Goal: Task Accomplishment & Management: Manage account settings

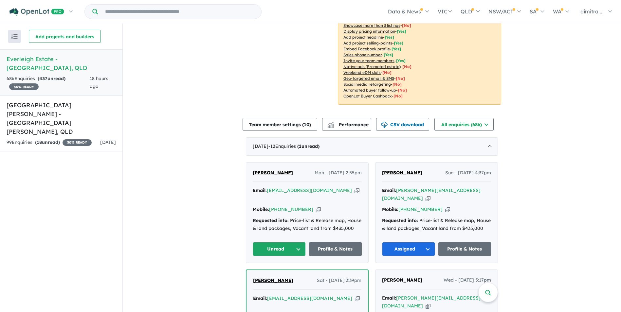
scroll to position [196, 0]
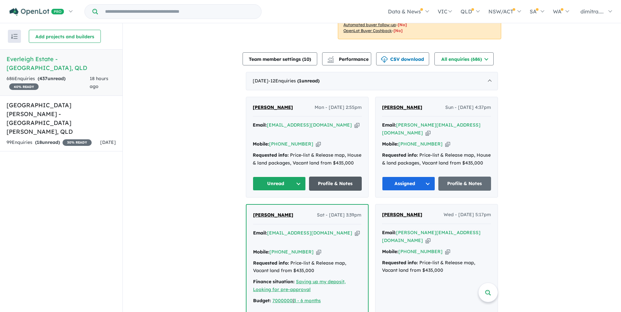
click at [325, 181] on link "Profile & Notes" at bounding box center [335, 184] width 53 height 14
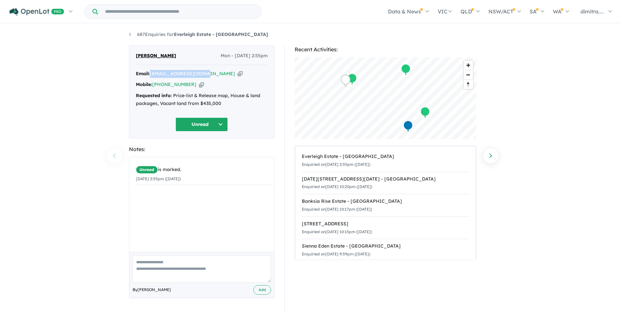
drag, startPoint x: 208, startPoint y: 74, endPoint x: 151, endPoint y: 70, distance: 56.5
click at [151, 70] on div "Email: [EMAIL_ADDRESS][DOMAIN_NAME] Copied!" at bounding box center [202, 74] width 132 height 8
drag, startPoint x: 151, startPoint y: 70, endPoint x: 160, endPoint y: 75, distance: 10.3
copy a%20Everleigh%20Estate%20-%20Greenbank"] "ayman_seif@yahoo.com"
drag, startPoint x: 191, startPoint y: 84, endPoint x: 153, endPoint y: 84, distance: 37.9
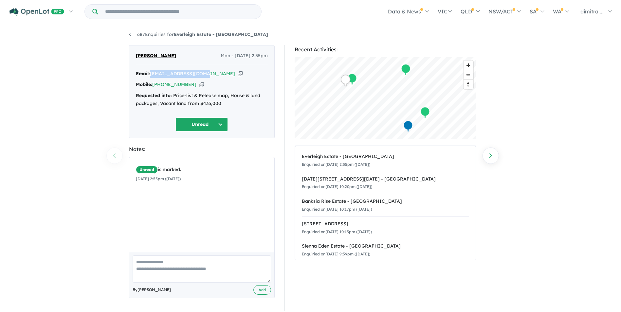
click at [153, 84] on div "Mobile: +61 434 018 254 Copied!" at bounding box center [202, 85] width 132 height 8
copy link "+61 434 018 254"
drag, startPoint x: 176, startPoint y: 57, endPoint x: 129, endPoint y: 52, distance: 47.3
click at [129, 52] on div "Ayman Soliman Mon - 13/10/2025, 2:55pm Email: ayman_seif@yahoo.com Copied! Mobi…" at bounding box center [202, 91] width 146 height 93
drag, startPoint x: 129, startPoint y: 52, endPoint x: 151, endPoint y: 56, distance: 22.9
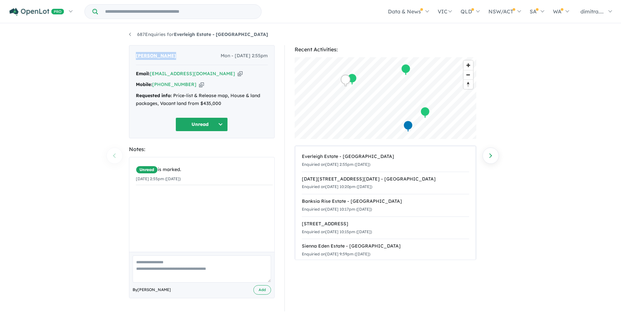
copy span "Ayman Soliman"
drag, startPoint x: 205, startPoint y: 122, endPoint x: 205, endPoint y: 131, distance: 9.2
click at [205, 122] on button "Unread" at bounding box center [201, 124] width 52 height 14
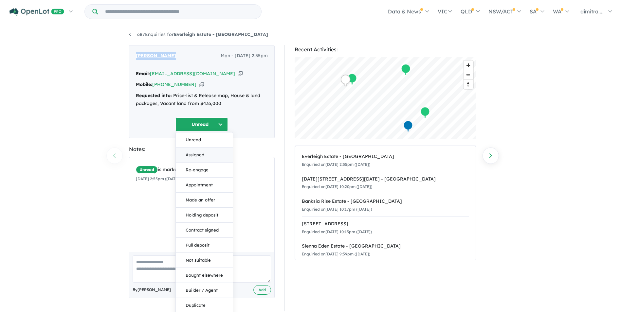
drag, startPoint x: 205, startPoint y: 157, endPoint x: 200, endPoint y: 136, distance: 21.4
click at [205, 156] on button "Assigned" at bounding box center [204, 155] width 57 height 15
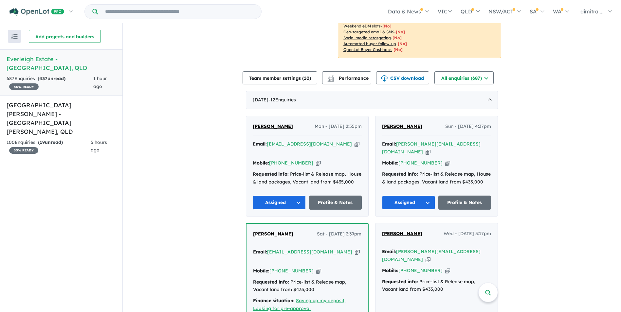
scroll to position [232, 0]
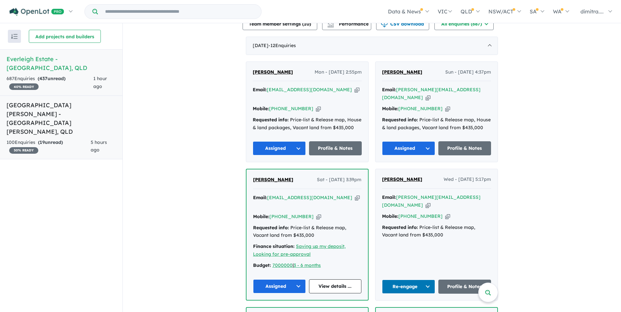
click at [55, 139] on div "100 Enquir ies ( 19 unread) 30 % READY" at bounding box center [49, 147] width 84 height 16
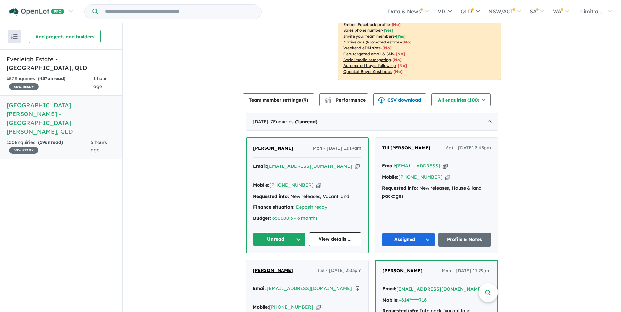
scroll to position [192, 0]
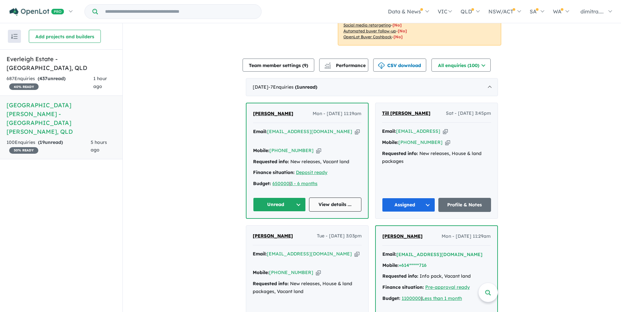
click at [335, 198] on link "View details ..." at bounding box center [335, 205] width 53 height 14
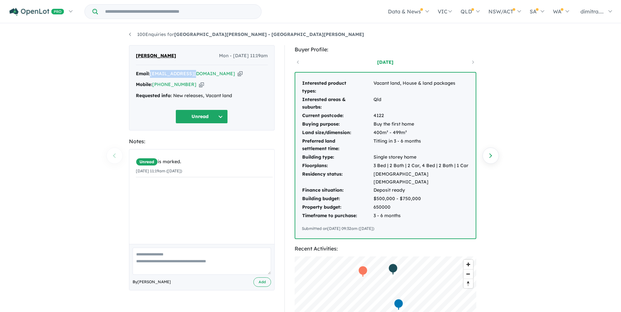
drag, startPoint x: 192, startPoint y: 73, endPoint x: 150, endPoint y: 71, distance: 41.9
click at [150, 71] on div "Email: tittyv@gmail.com Copied!" at bounding box center [202, 74] width 132 height 8
drag, startPoint x: 150, startPoint y: 71, endPoint x: 159, endPoint y: 72, distance: 8.7
copy div "[EMAIL_ADDRESS][DOMAIN_NAME]"
drag, startPoint x: 190, startPoint y: 83, endPoint x: 154, endPoint y: 86, distance: 36.1
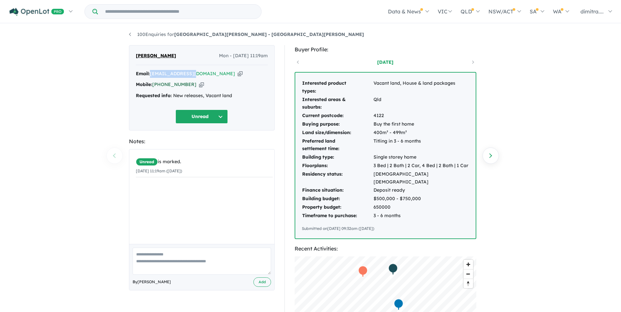
click at [154, 86] on div "Mobile: +61 413 242 428 Copied!" at bounding box center [202, 85] width 132 height 8
drag, startPoint x: 154, startPoint y: 86, endPoint x: 159, endPoint y: 83, distance: 5.6
copy link "[PHONE_NUMBER]"
drag, startPoint x: 171, startPoint y: 56, endPoint x: 126, endPoint y: 56, distance: 44.8
click at [126, 56] on div "Titty Thomas Mon - 13/10/2025, 11:19am Email: tittyv@gmail.com Copied! Mobile: …" at bounding box center [201, 257] width 155 height 424
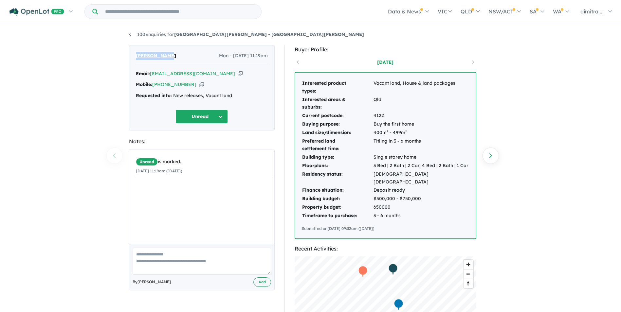
drag, startPoint x: 126, startPoint y: 56, endPoint x: 150, endPoint y: 55, distance: 23.6
copy span "[PERSON_NAME]"
drag, startPoint x: 192, startPoint y: 73, endPoint x: 151, endPoint y: 73, distance: 40.9
click at [151, 73] on div "Email: tittyv@gmail.com Copied!" at bounding box center [202, 74] width 132 height 8
drag, startPoint x: 151, startPoint y: 73, endPoint x: 158, endPoint y: 75, distance: 7.6
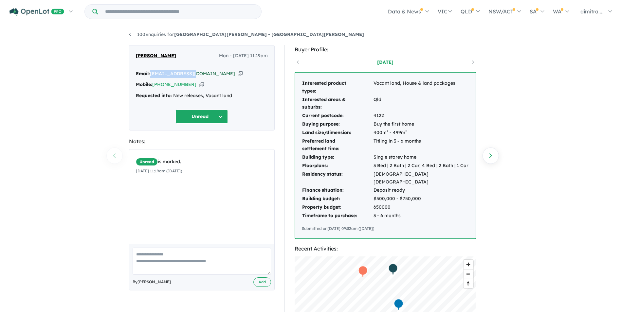
copy a%20Monarch%20Glen%20Estate%20-%20Monarch%20Glen"] "[EMAIL_ADDRESS][DOMAIN_NAME]"
drag, startPoint x: 191, startPoint y: 83, endPoint x: 163, endPoint y: 83, distance: 28.1
click at [163, 83] on div "Mobile: +61 413 242 428 Copied!" at bounding box center [202, 85] width 132 height 8
drag, startPoint x: 192, startPoint y: 81, endPoint x: 178, endPoint y: 83, distance: 13.5
click at [178, 83] on div "Mobile: +61 413 242 428 Copied!" at bounding box center [202, 85] width 132 height 8
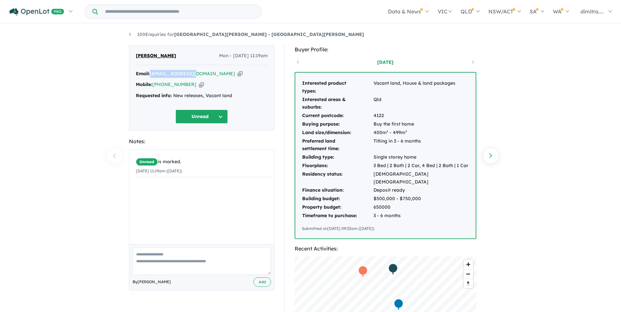
drag, startPoint x: 188, startPoint y: 83, endPoint x: 153, endPoint y: 80, distance: 35.1
click at [153, 80] on div "Email: tittyv@gmail.com Copied! Mobile: +61 413 242 428 Copied! Requested info:…" at bounding box center [202, 86] width 132 height 33
drag, startPoint x: 153, startPoint y: 80, endPoint x: 159, endPoint y: 85, distance: 7.4
copy link "[PHONE_NUMBER]"
drag, startPoint x: 160, startPoint y: 56, endPoint x: 132, endPoint y: 53, distance: 28.2
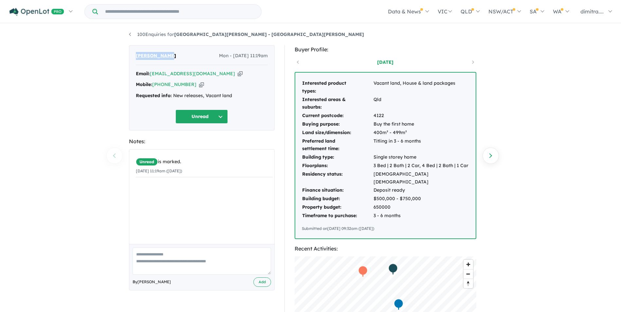
click at [132, 53] on div "Titty Thomas Mon - 13/10/2025, 11:19am Email: tittyv@gmail.com Copied! Mobile: …" at bounding box center [202, 87] width 146 height 85
drag, startPoint x: 132, startPoint y: 53, endPoint x: 150, endPoint y: 56, distance: 18.6
copy span "[PERSON_NAME]"
click at [204, 120] on button "Unread" at bounding box center [201, 117] width 52 height 14
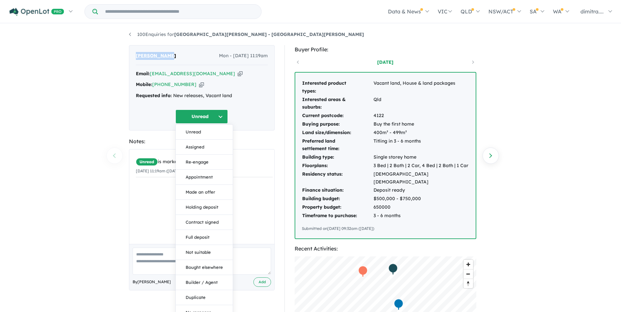
click at [215, 164] on button "Re-engage" at bounding box center [204, 162] width 57 height 15
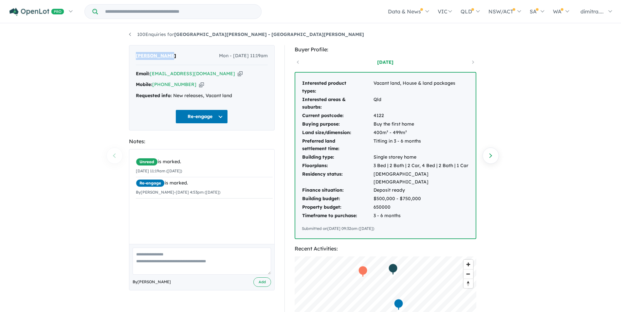
click at [199, 116] on button "Re-engage" at bounding box center [201, 117] width 52 height 14
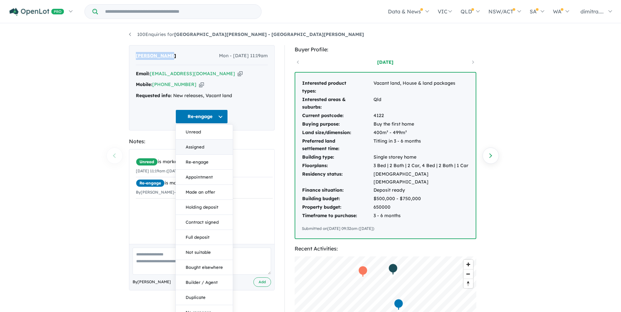
click at [201, 142] on button "Assigned" at bounding box center [204, 147] width 57 height 15
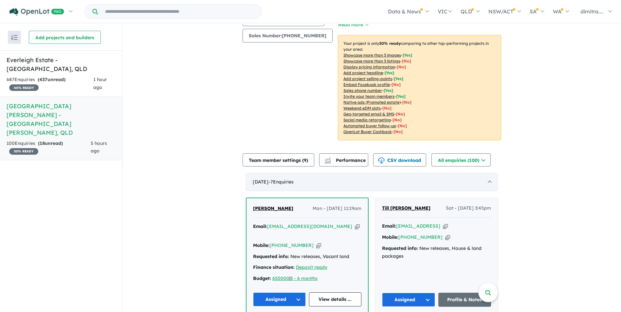
scroll to position [196, 0]
